Goal: Task Accomplishment & Management: Manage account settings

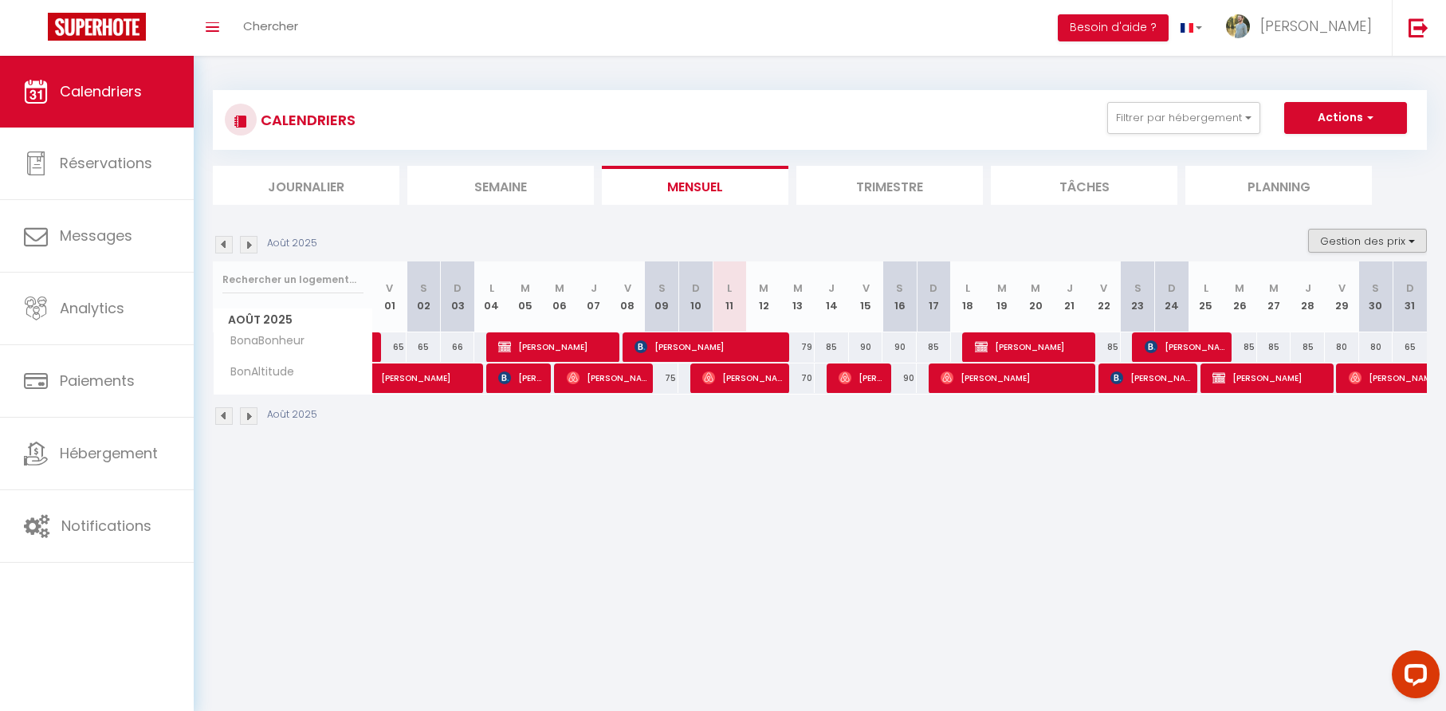
click at [1367, 242] on button "Gestion des prix" at bounding box center [1367, 241] width 119 height 24
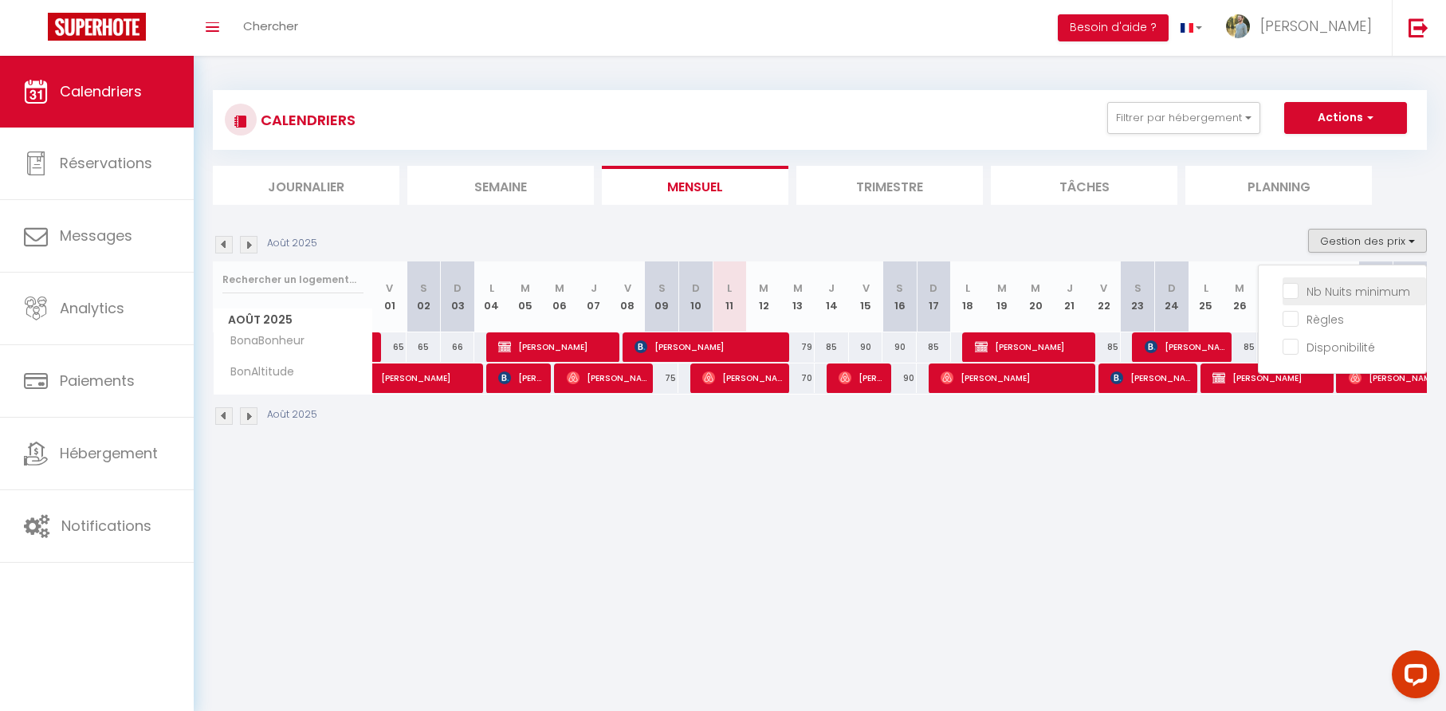
click at [1287, 291] on input "Nb Nuits minimum" at bounding box center [1353, 290] width 143 height 16
checkbox input "true"
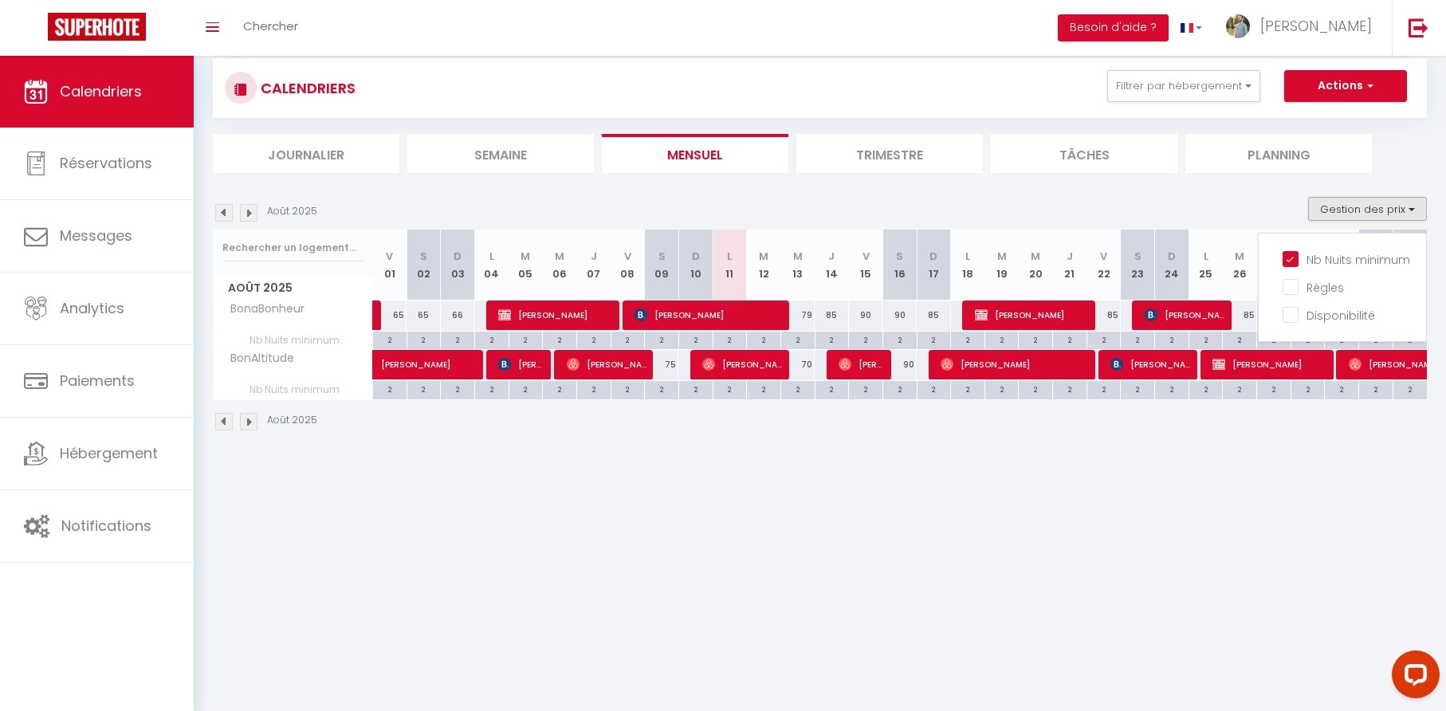
scroll to position [21, 0]
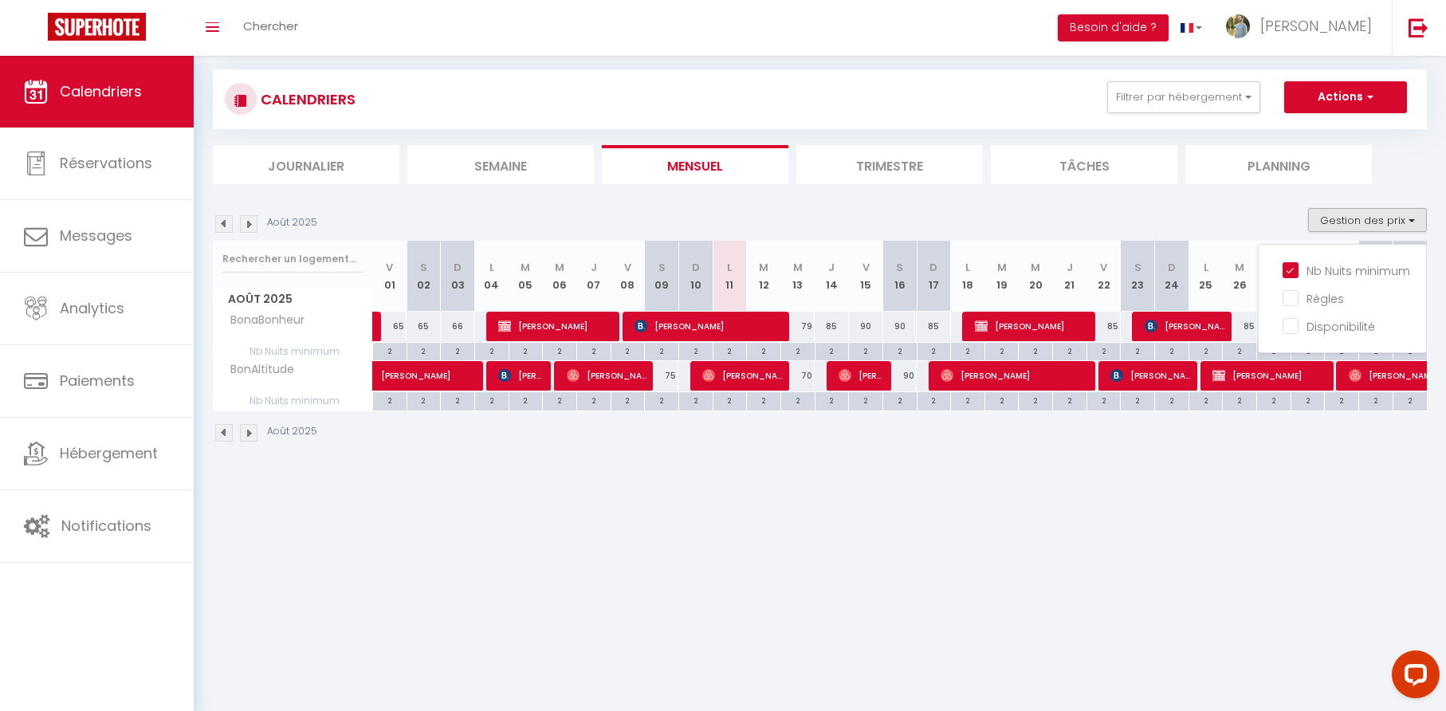
click at [808, 325] on div "79" at bounding box center [797, 326] width 34 height 29
type input "79"
type input "Mer 13 Août 2025"
type input "[DEMOGRAPHIC_DATA][DATE]"
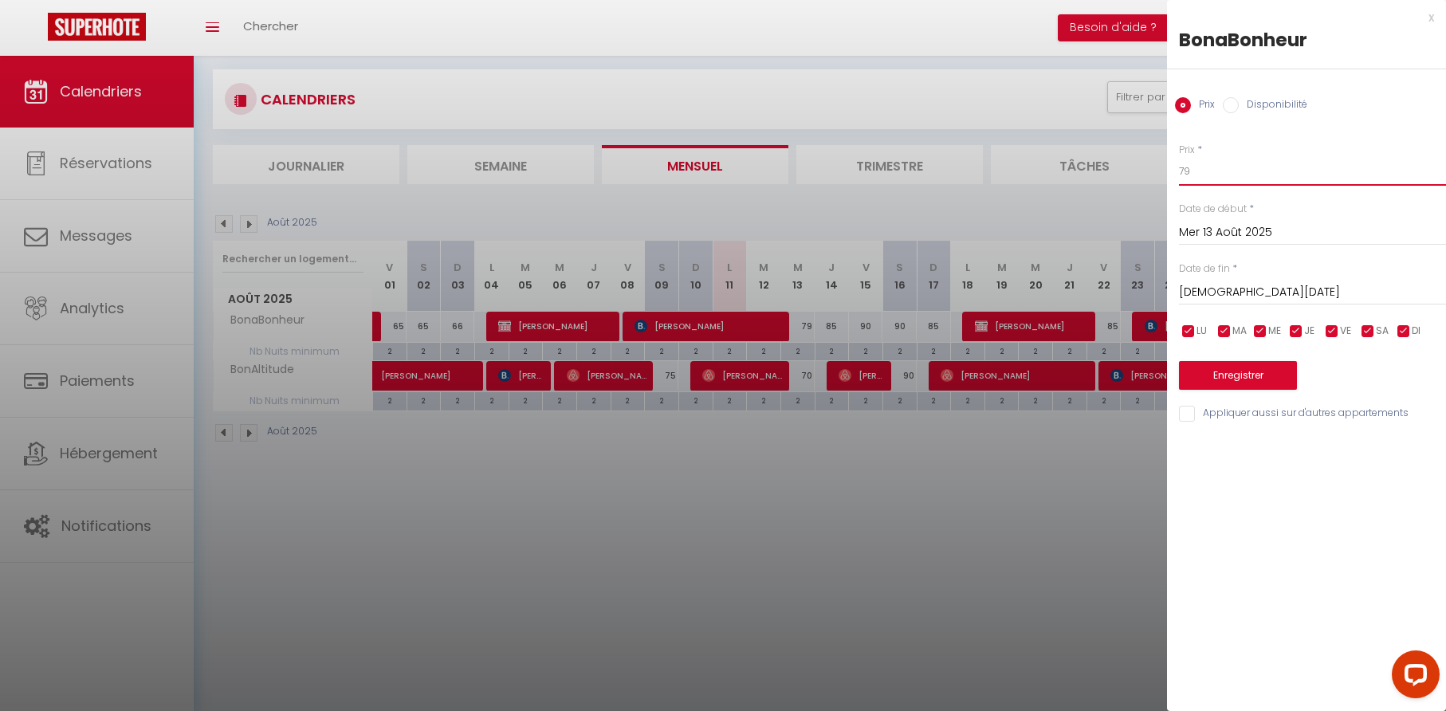
click at [1202, 175] on input "79" at bounding box center [1312, 171] width 267 height 29
click at [1434, 16] on div "x BonaBonheur Prix Disponibilité Prix * 79 Statut * Disponible Indisponible Dat…" at bounding box center [1306, 219] width 279 height 439
click at [1431, 17] on div "x" at bounding box center [1300, 17] width 267 height 19
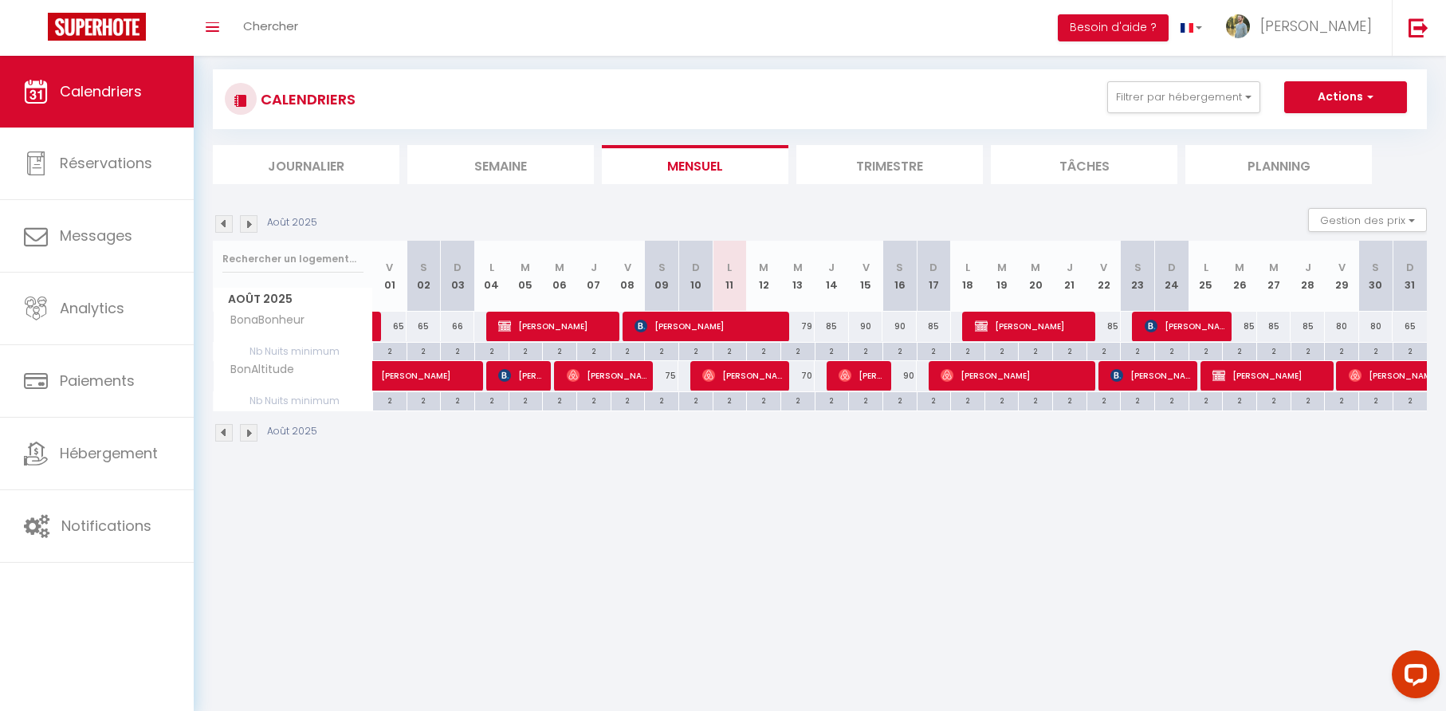
click at [810, 326] on div "79" at bounding box center [797, 326] width 34 height 29
type input "79"
type input "Mer 13 Août 2025"
type input "[DEMOGRAPHIC_DATA][DATE]"
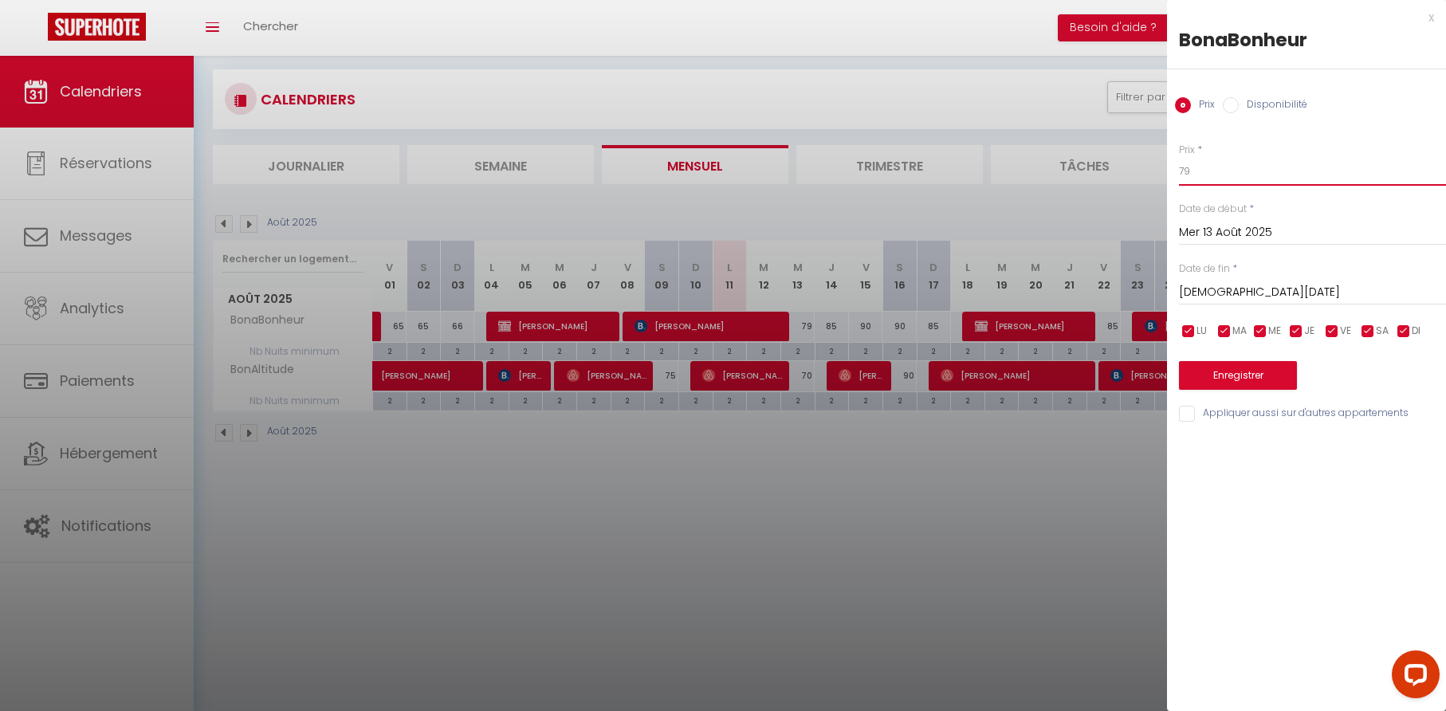
click at [1202, 171] on input "79" at bounding box center [1312, 171] width 267 height 29
type input "70"
click at [1240, 289] on input "[DEMOGRAPHIC_DATA][DATE]" at bounding box center [1312, 292] width 267 height 21
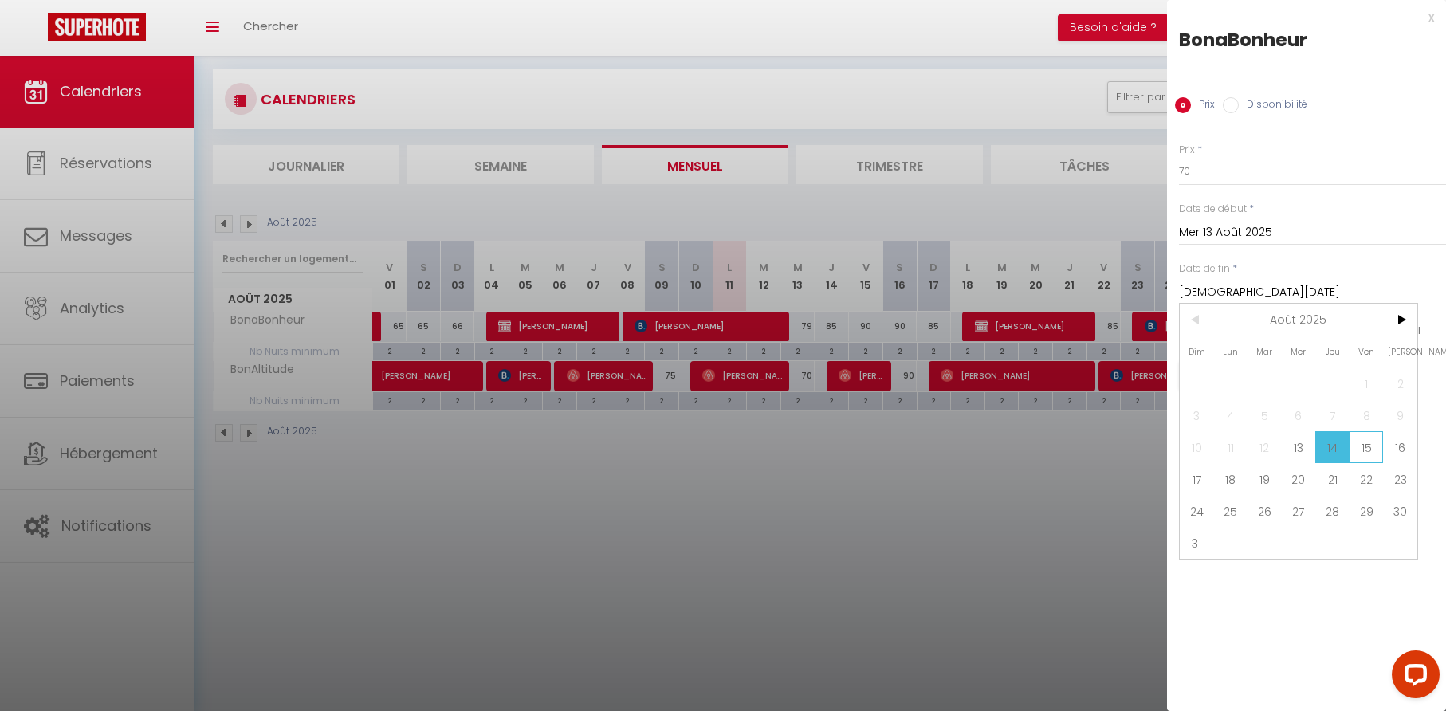
click at [1365, 446] on span "15" at bounding box center [1366, 447] width 34 height 32
type input "Ven 15 Août 2025"
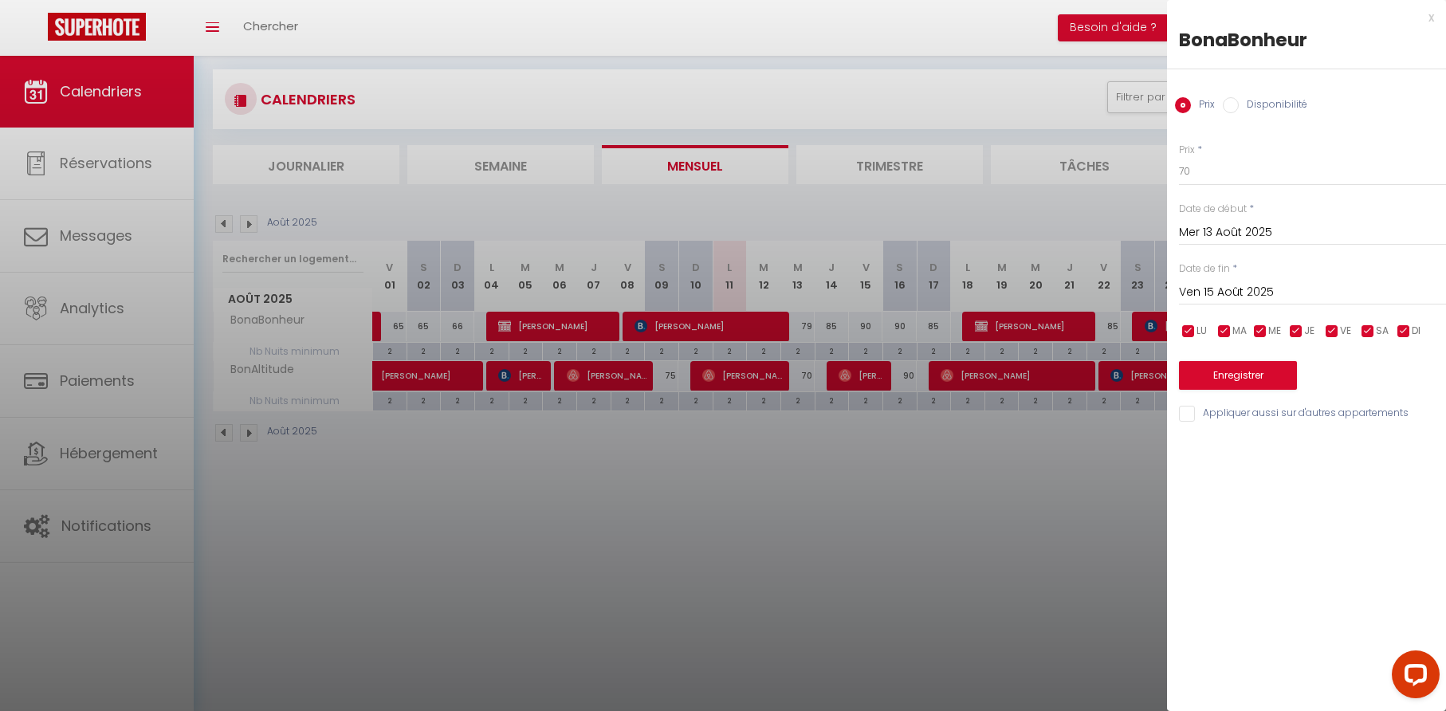
click at [1242, 375] on button "Enregistrer" at bounding box center [1238, 375] width 118 height 29
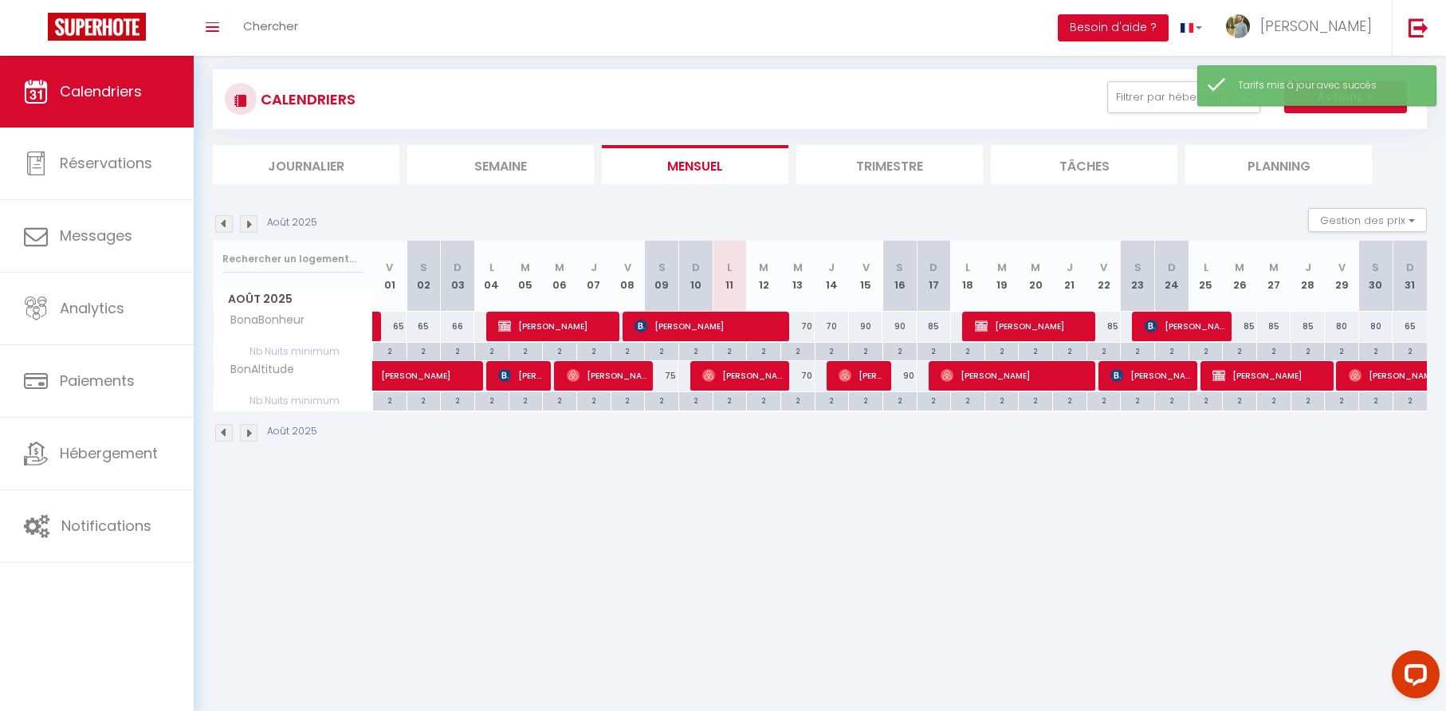
click at [868, 325] on div "90" at bounding box center [866, 326] width 34 height 29
type input "90"
type input "Ven 15 Août 2025"
type input "[PERSON_NAME][DATE]"
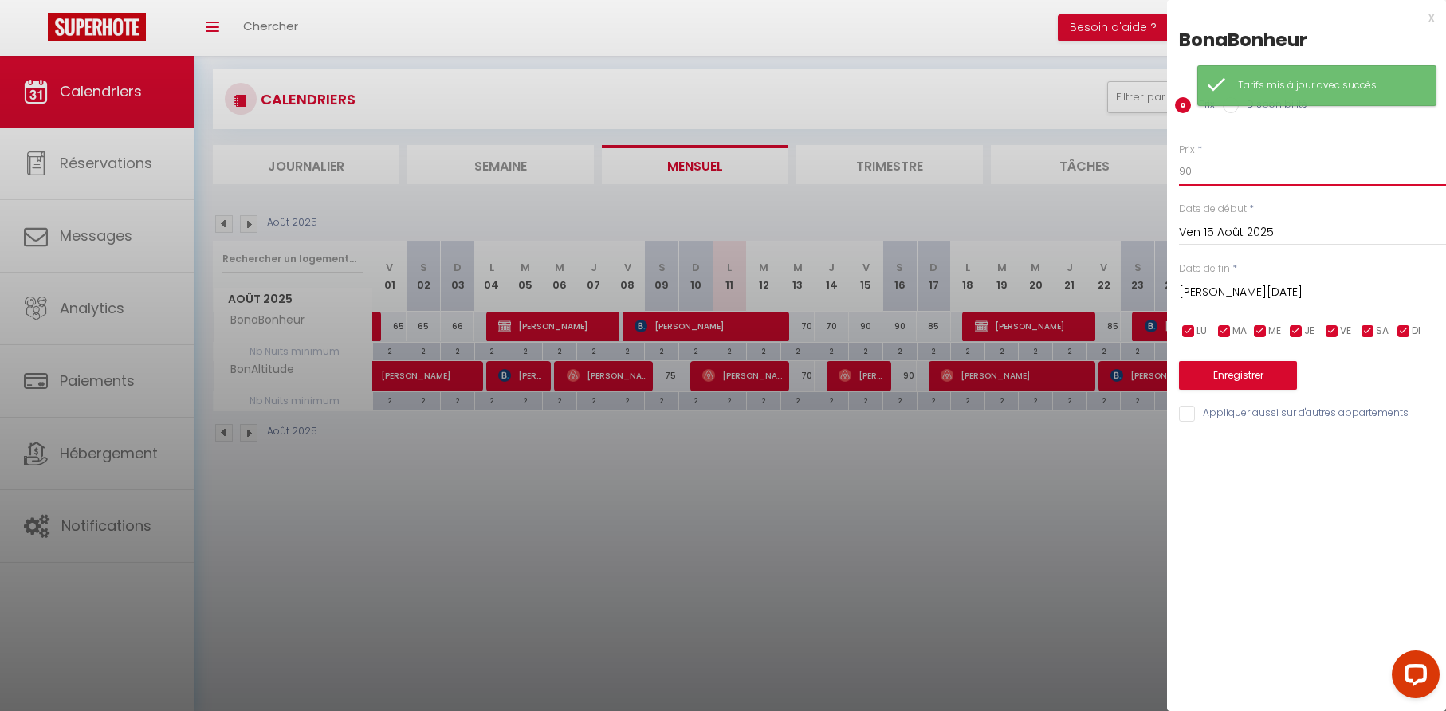
click at [1207, 167] on input "90" at bounding box center [1312, 171] width 267 height 29
type input "79"
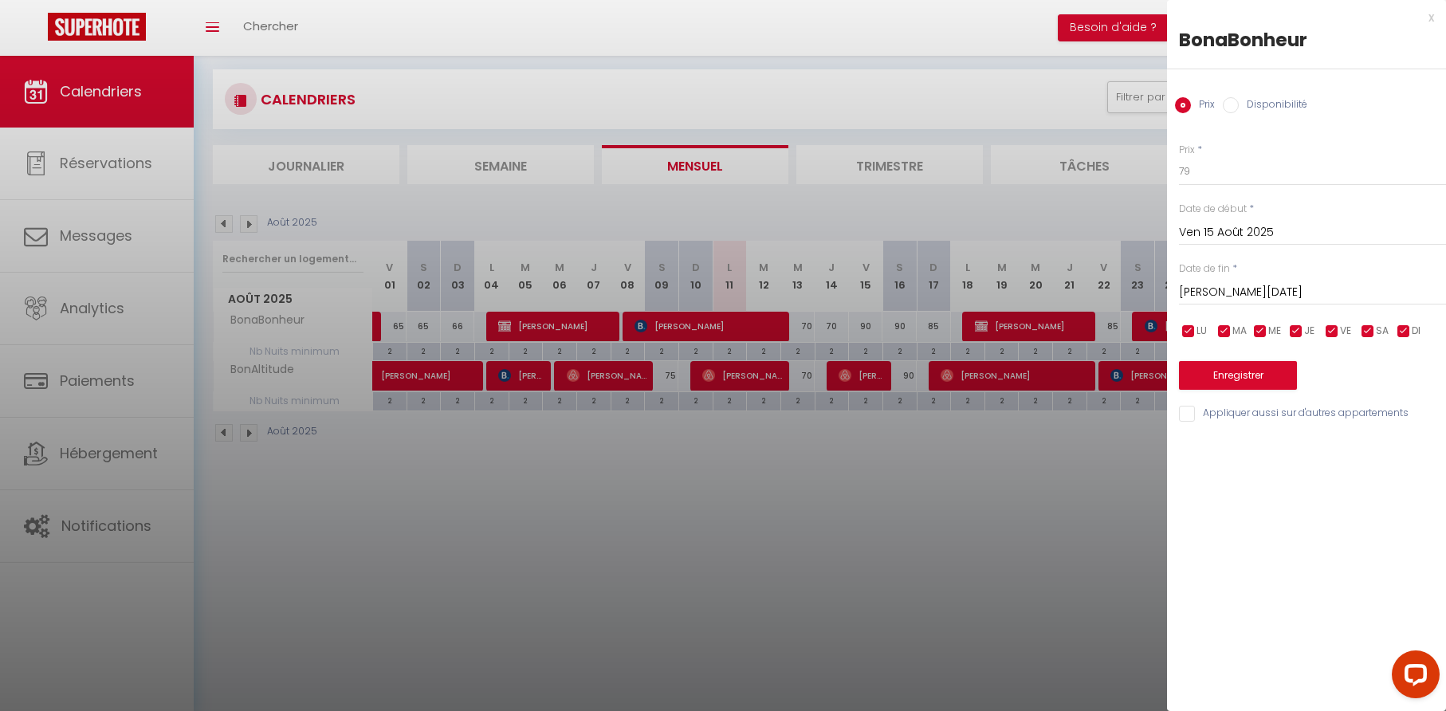
click at [1234, 230] on input "Ven 15 Août 2025" at bounding box center [1312, 232] width 267 height 21
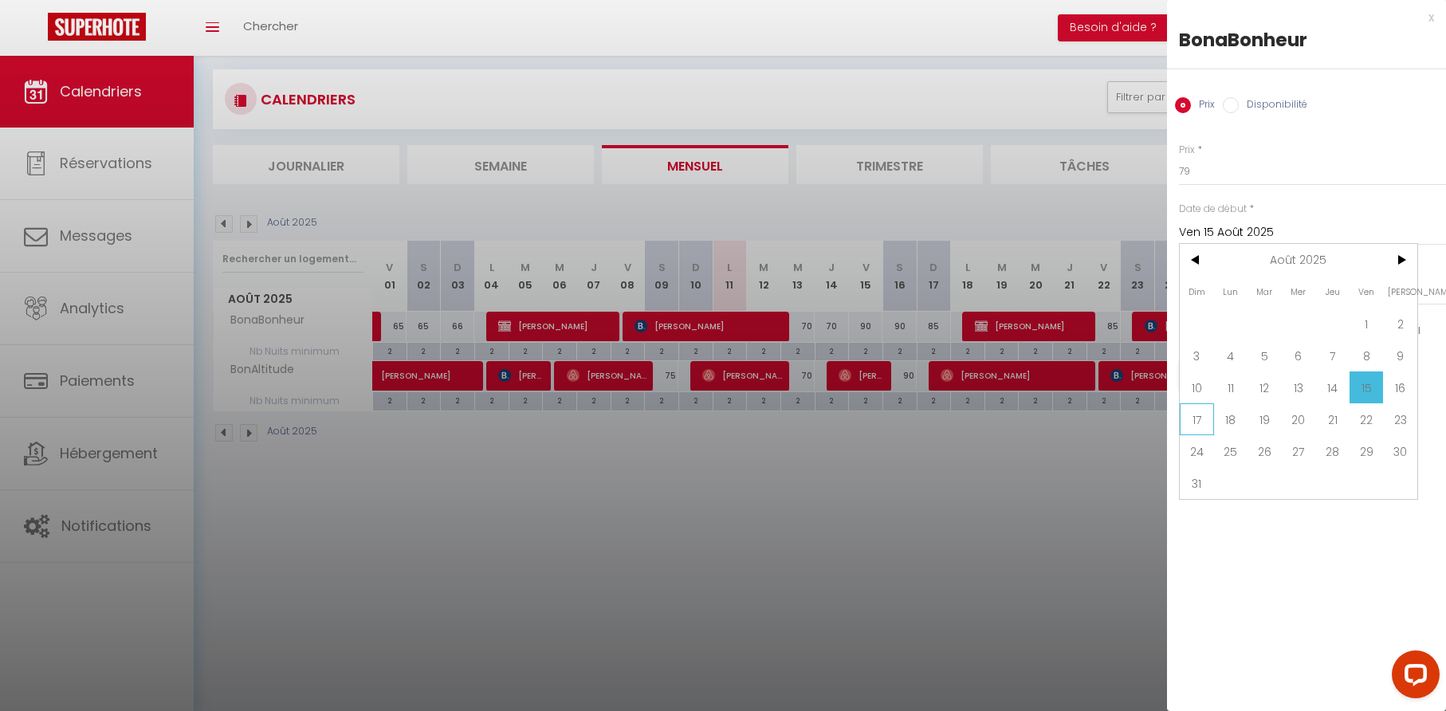
click at [1204, 419] on span "17" at bounding box center [1196, 419] width 34 height 32
type input "Dim 17 Août 2025"
type input "Lun 18 Août 2025"
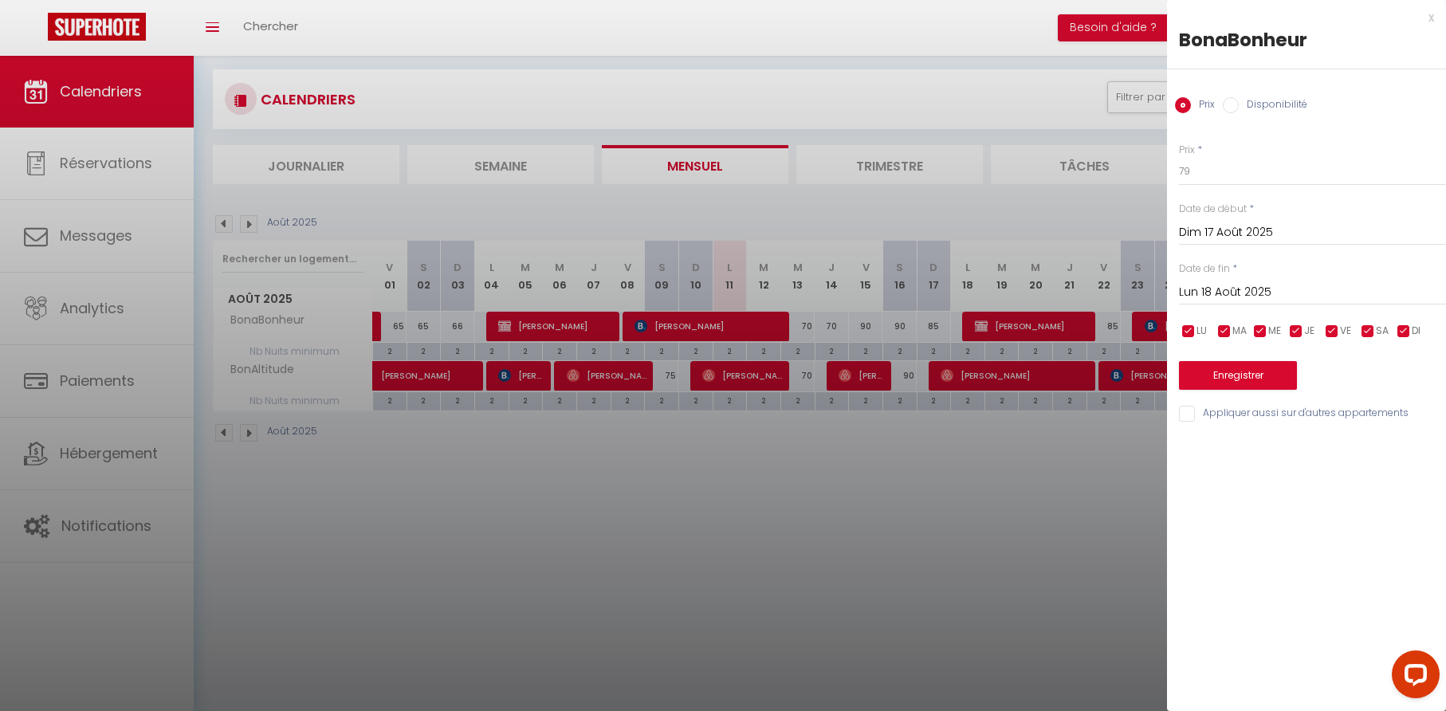
click at [1213, 375] on button "Enregistrer" at bounding box center [1238, 375] width 118 height 29
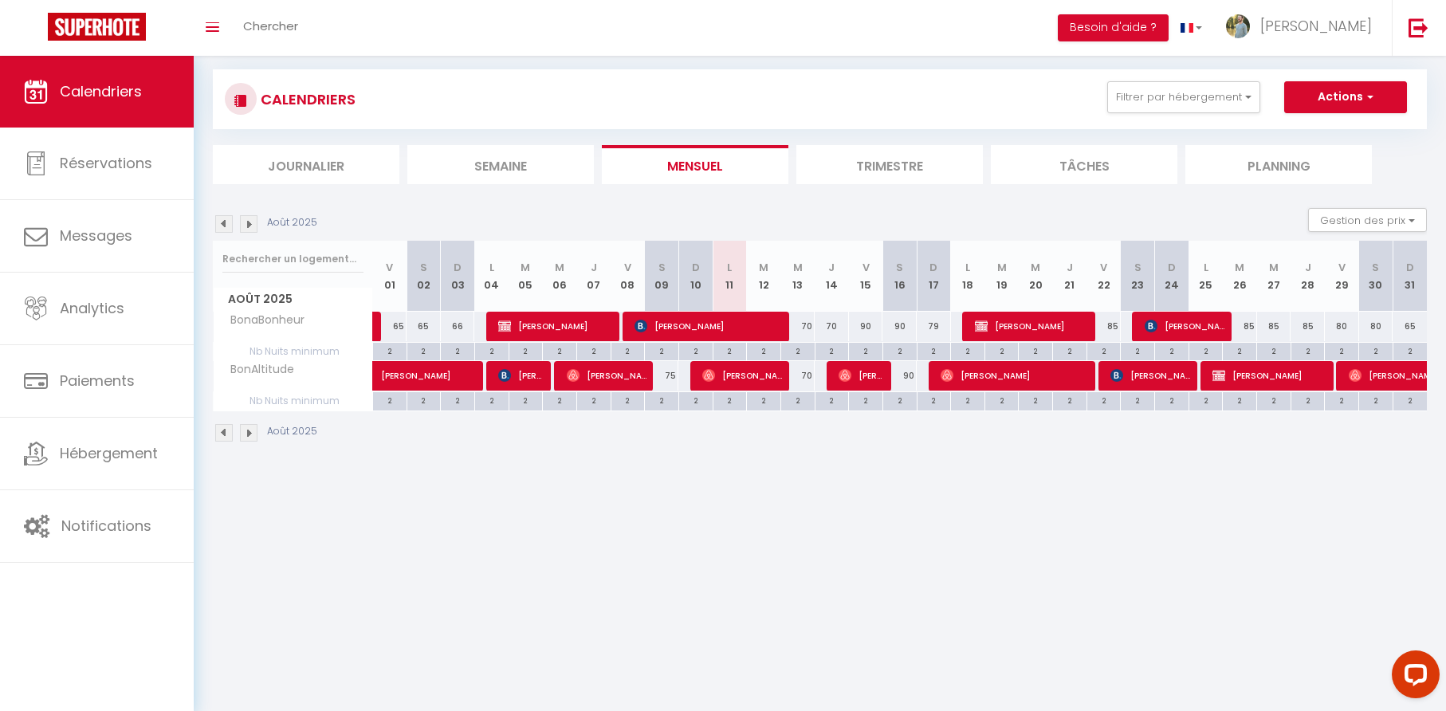
click at [869, 324] on div "90" at bounding box center [866, 326] width 34 height 29
type input "90"
type input "Ven 15 Août 2025"
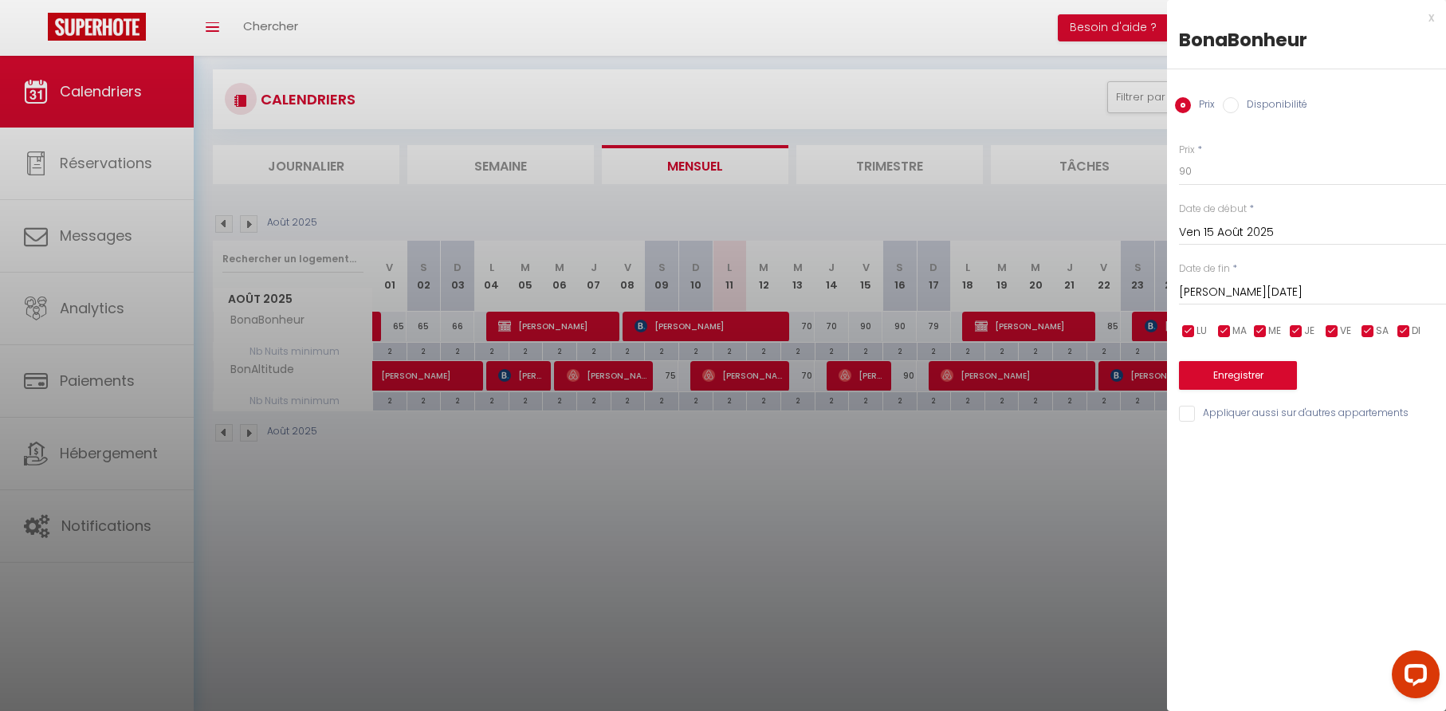
click at [1229, 292] on input "[PERSON_NAME][DATE]" at bounding box center [1312, 292] width 267 height 21
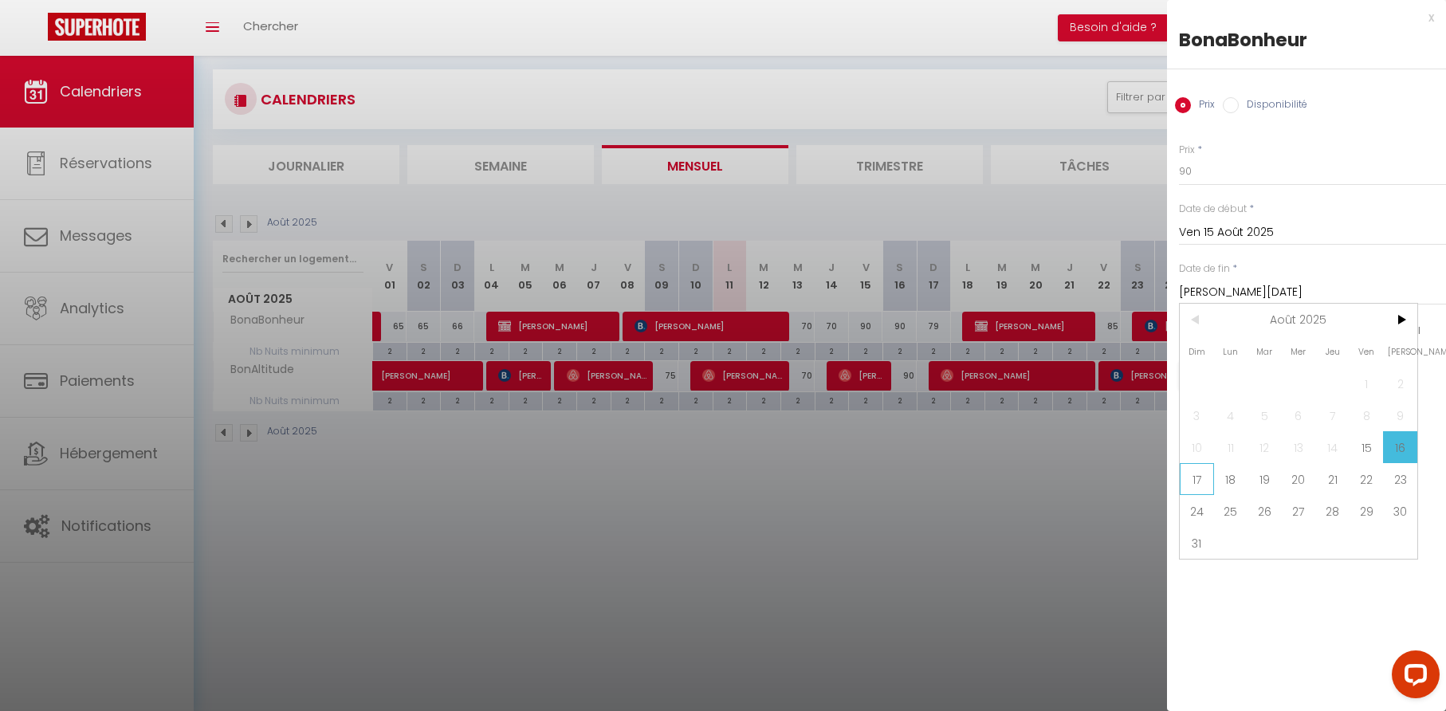
click at [1197, 481] on span "17" at bounding box center [1196, 479] width 34 height 32
type input "Dim 17 Août 2025"
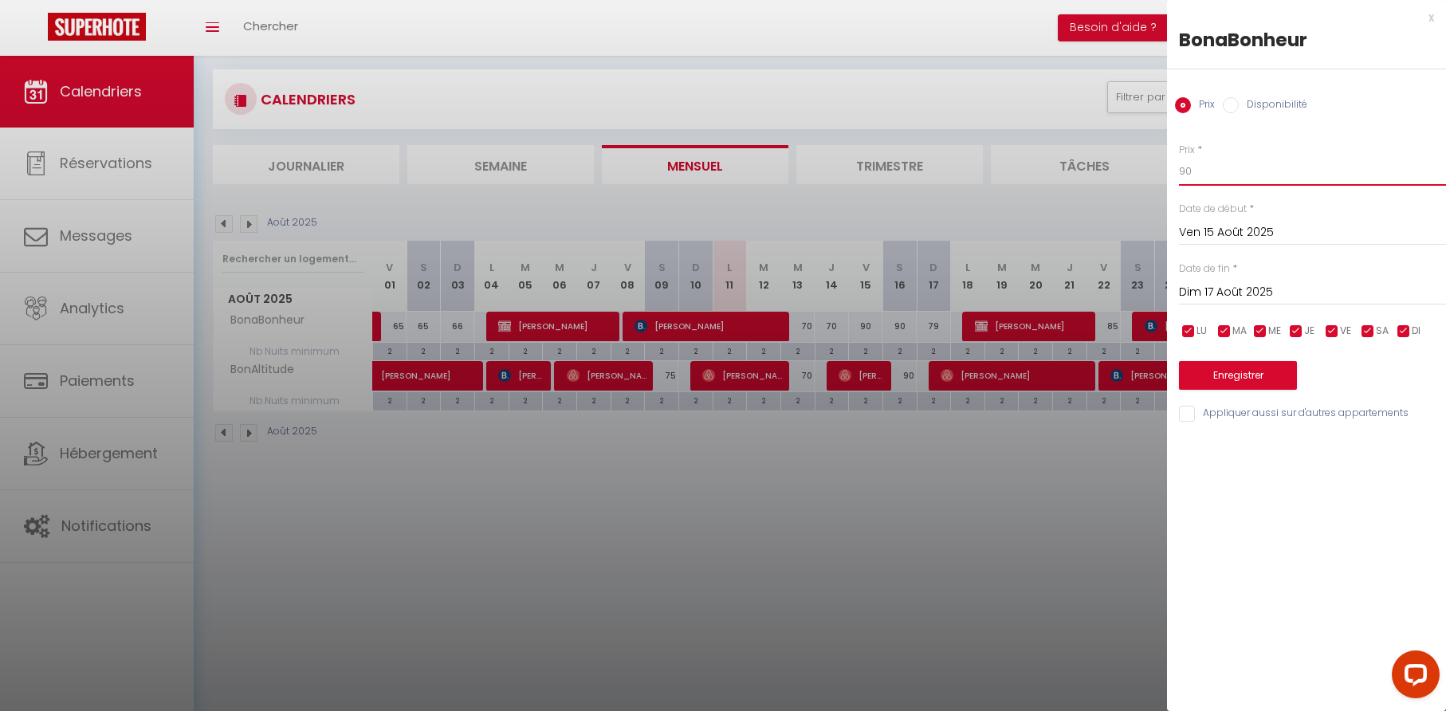
click at [1214, 174] on input "90" at bounding box center [1312, 171] width 267 height 29
type input "79"
click at [1235, 373] on button "Enregistrer" at bounding box center [1238, 375] width 118 height 29
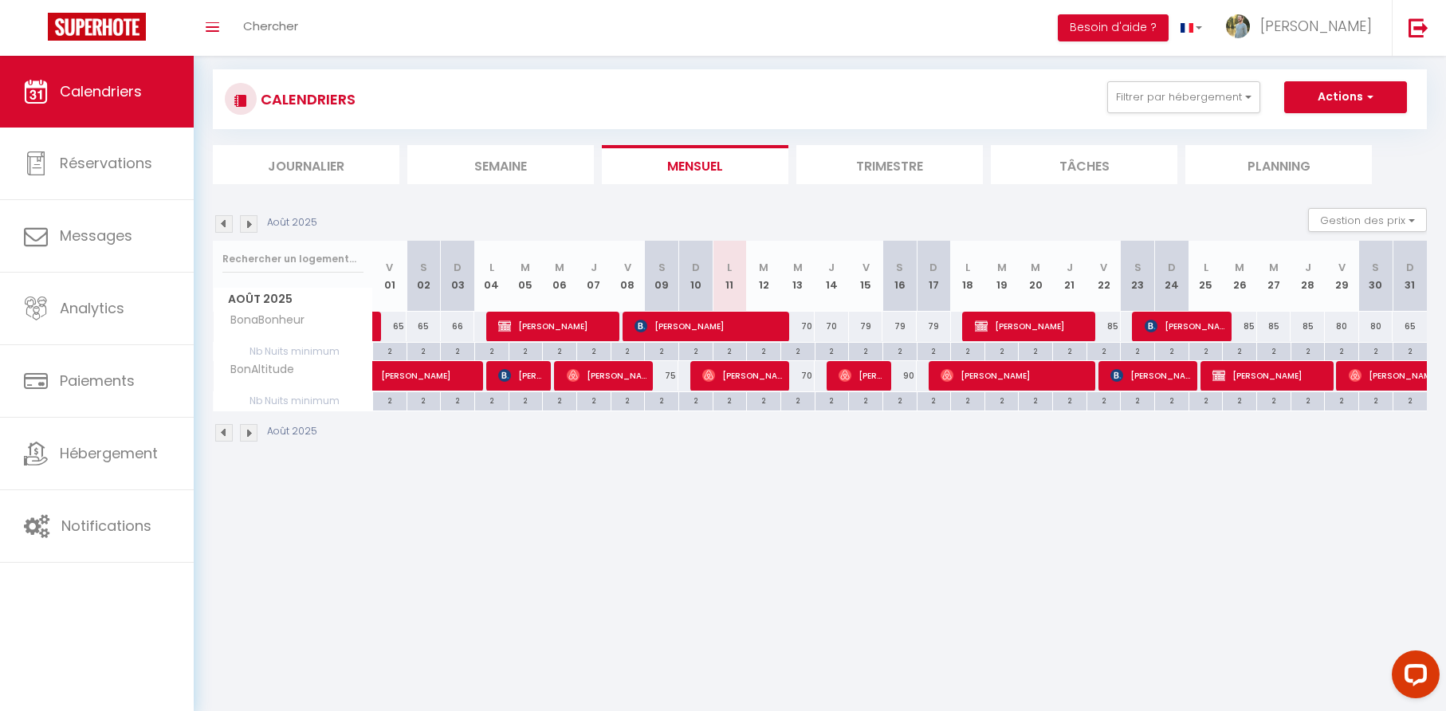
click at [936, 323] on div "79" at bounding box center [933, 326] width 34 height 29
type input "79"
type input "Dim 17 Août 2025"
type input "Lun 18 Août 2025"
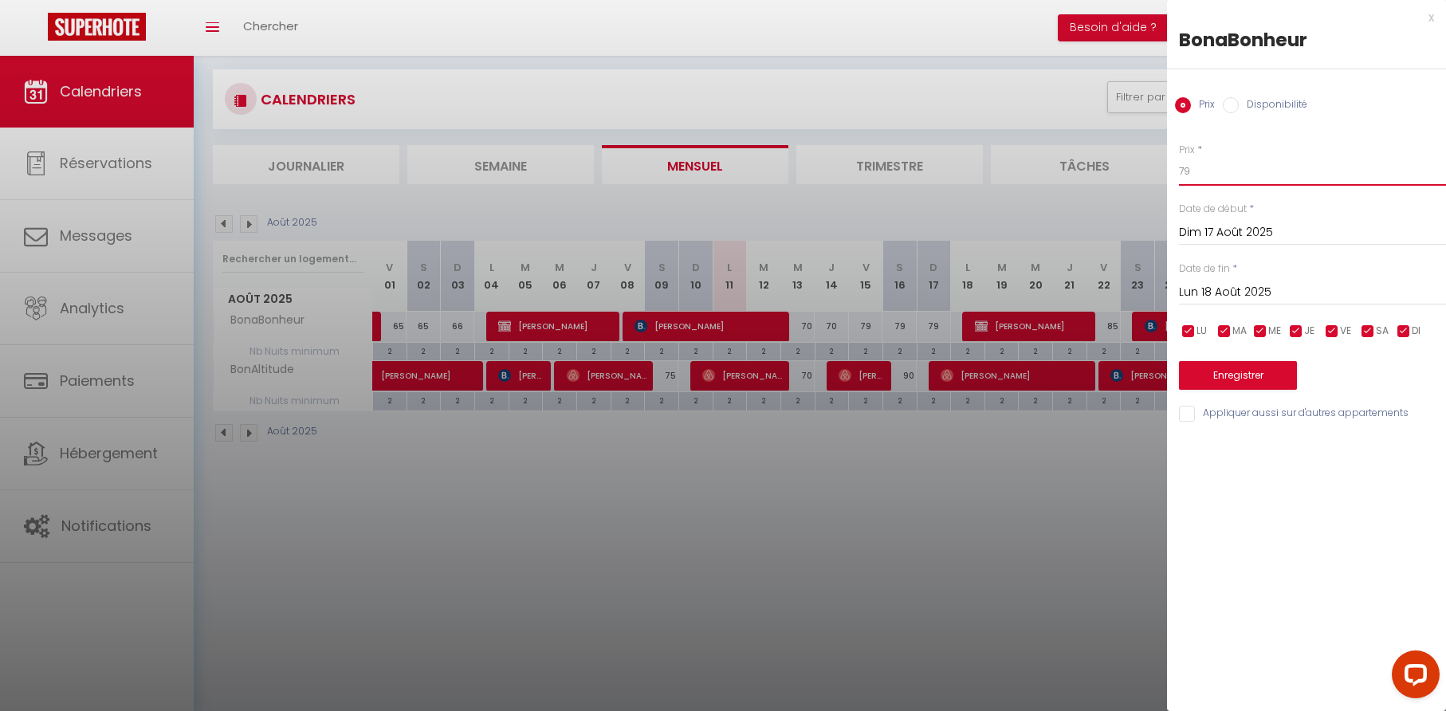
click at [1221, 169] on input "79" at bounding box center [1312, 171] width 267 height 29
type input "75"
click at [1235, 376] on button "Enregistrer" at bounding box center [1238, 375] width 118 height 29
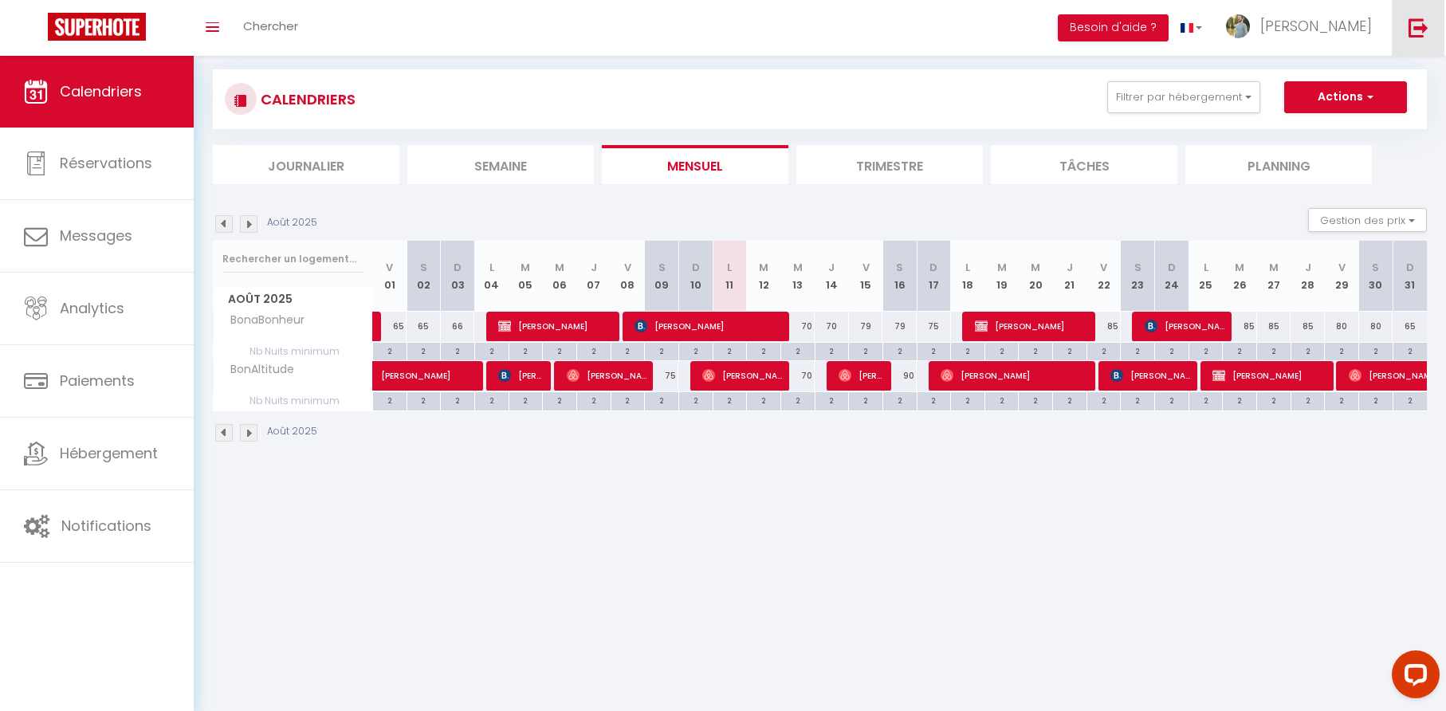
click at [1422, 27] on img at bounding box center [1418, 28] width 20 height 20
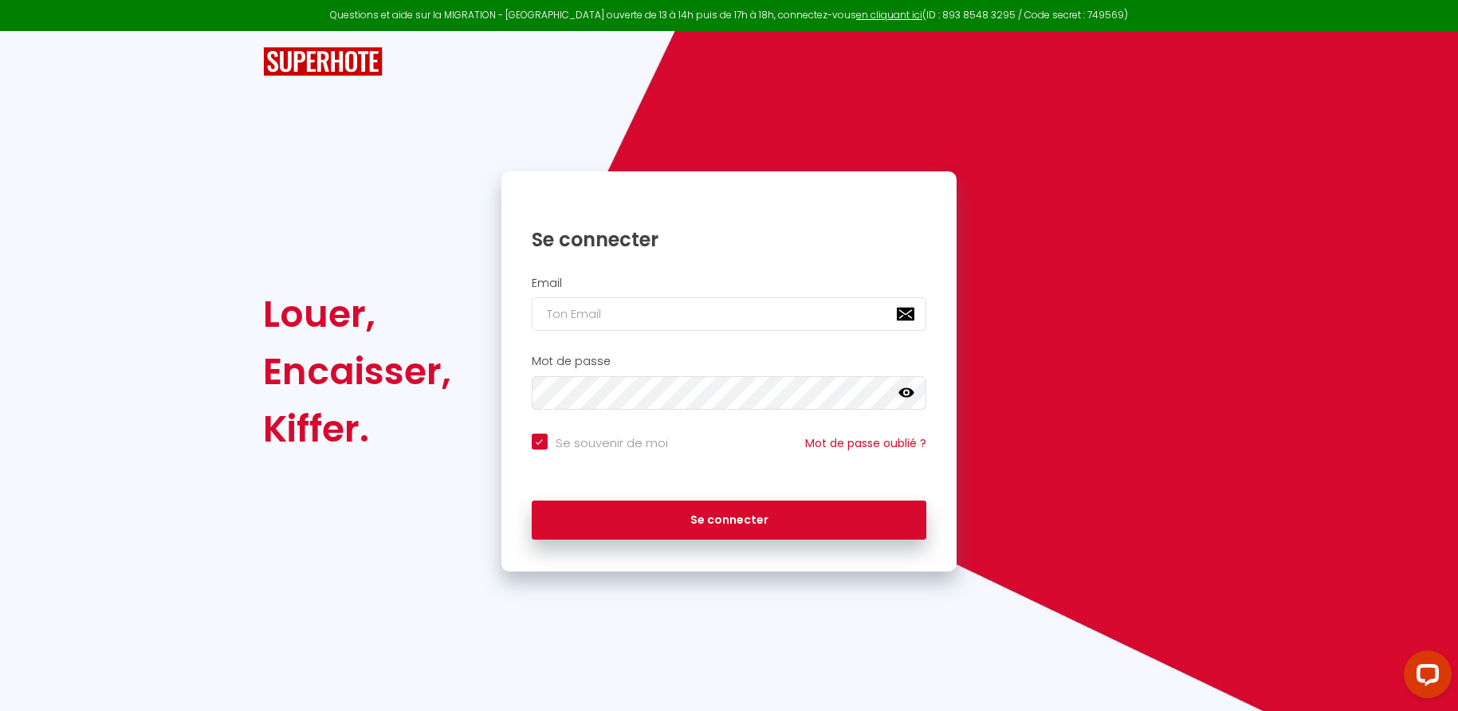
click at [631, 314] on input "email" at bounding box center [729, 313] width 395 height 33
type input "s"
checkbox input "true"
type input "so"
checkbox input "true"
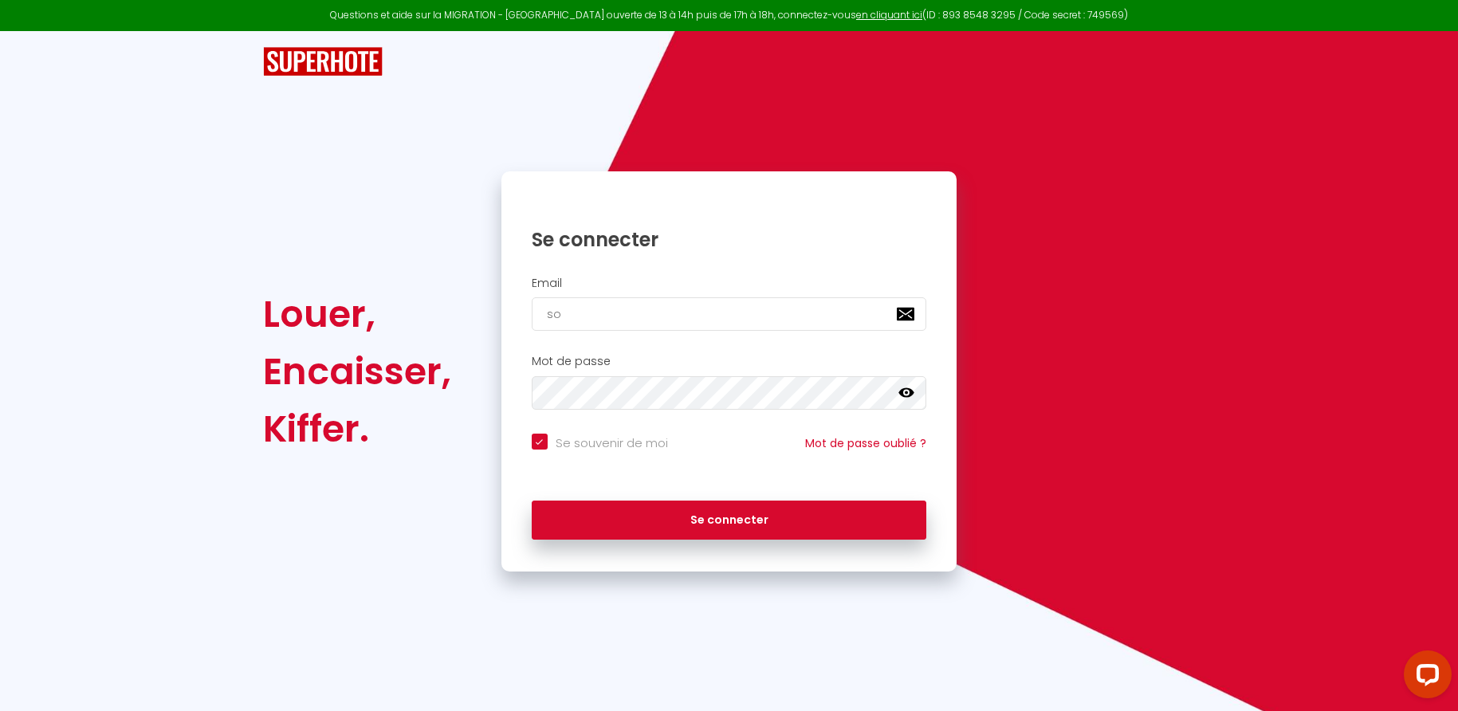
type input "soc"
checkbox input "true"
type input "socozy31@gmail.com"
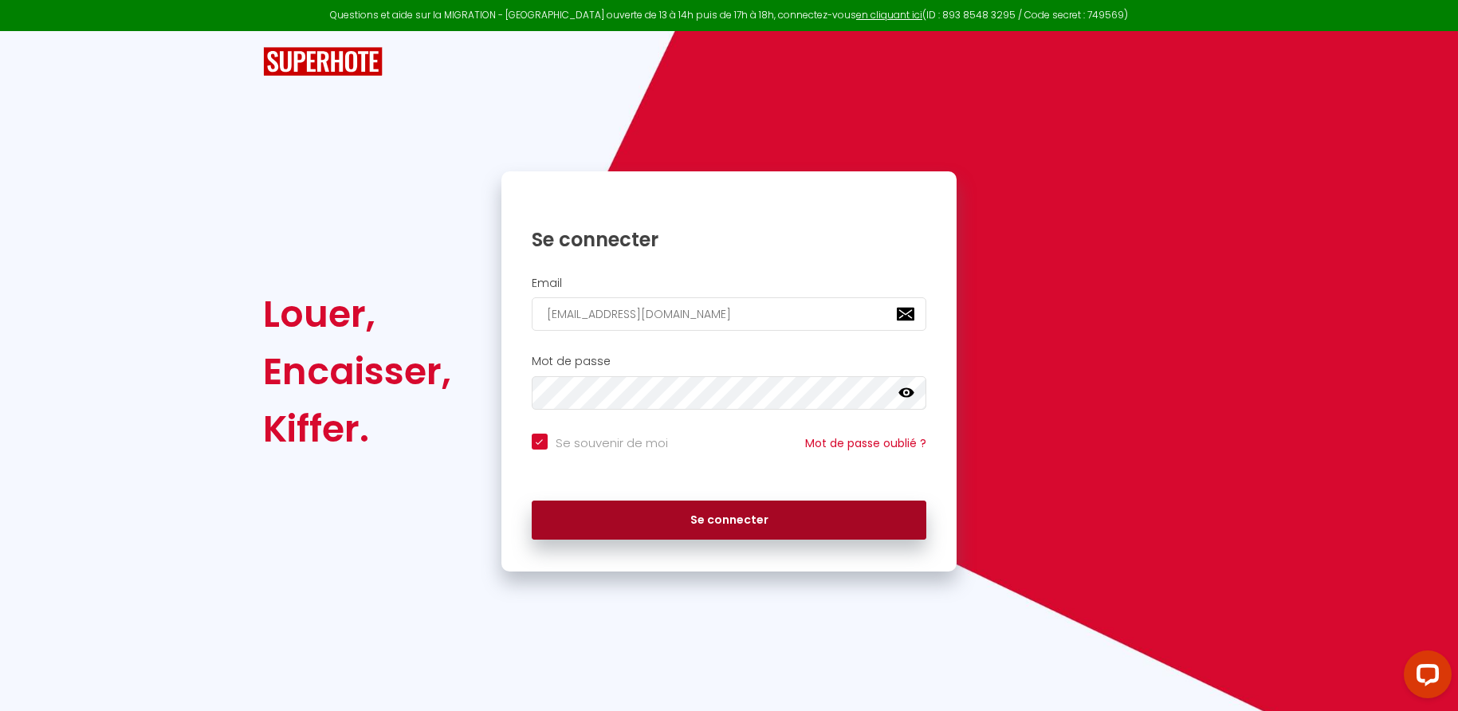
click at [693, 526] on button "Se connecter" at bounding box center [729, 520] width 395 height 40
checkbox input "true"
